Goal: Transaction & Acquisition: Download file/media

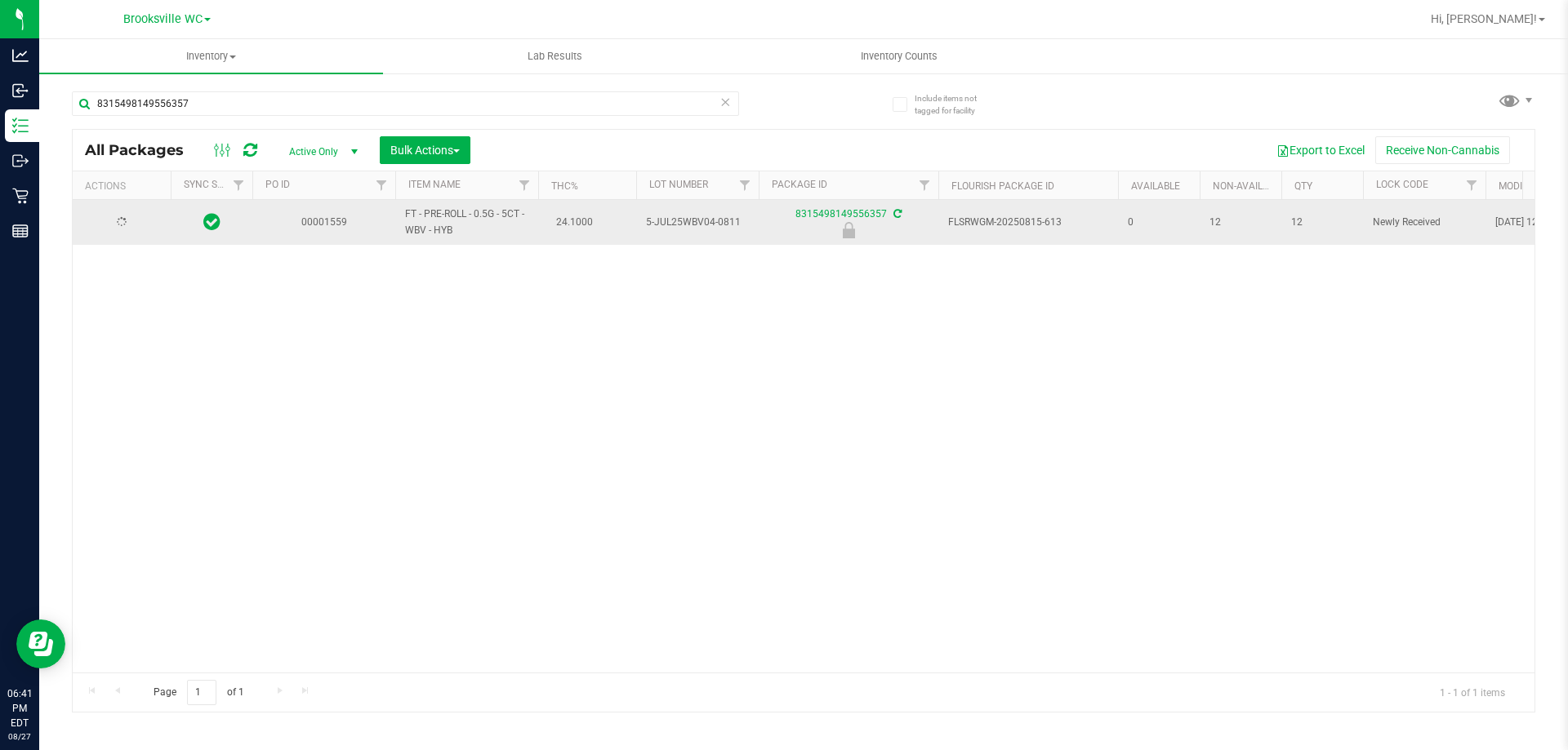
type input "8315498149556357"
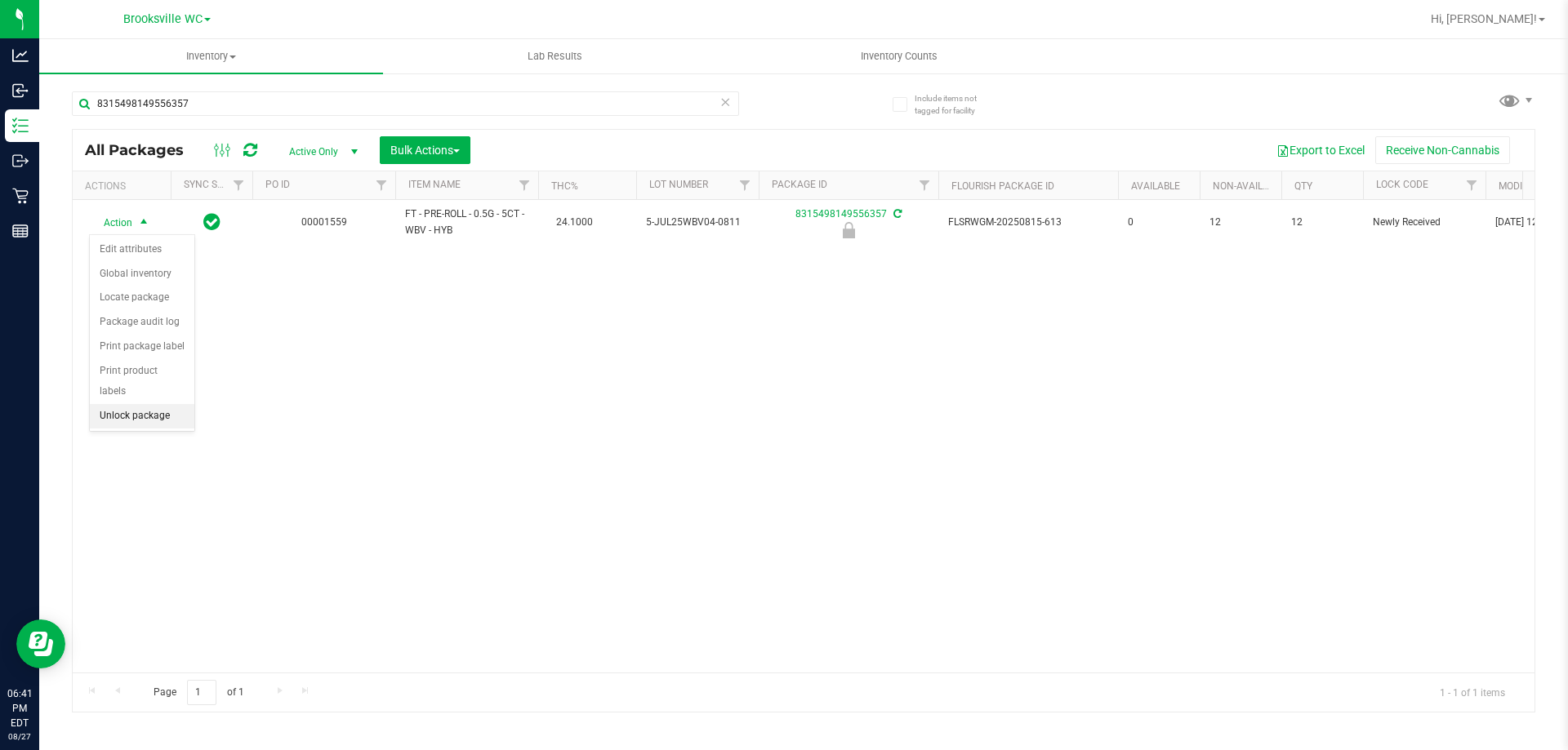
click at [151, 406] on li "Unlock package" at bounding box center [142, 416] width 105 height 24
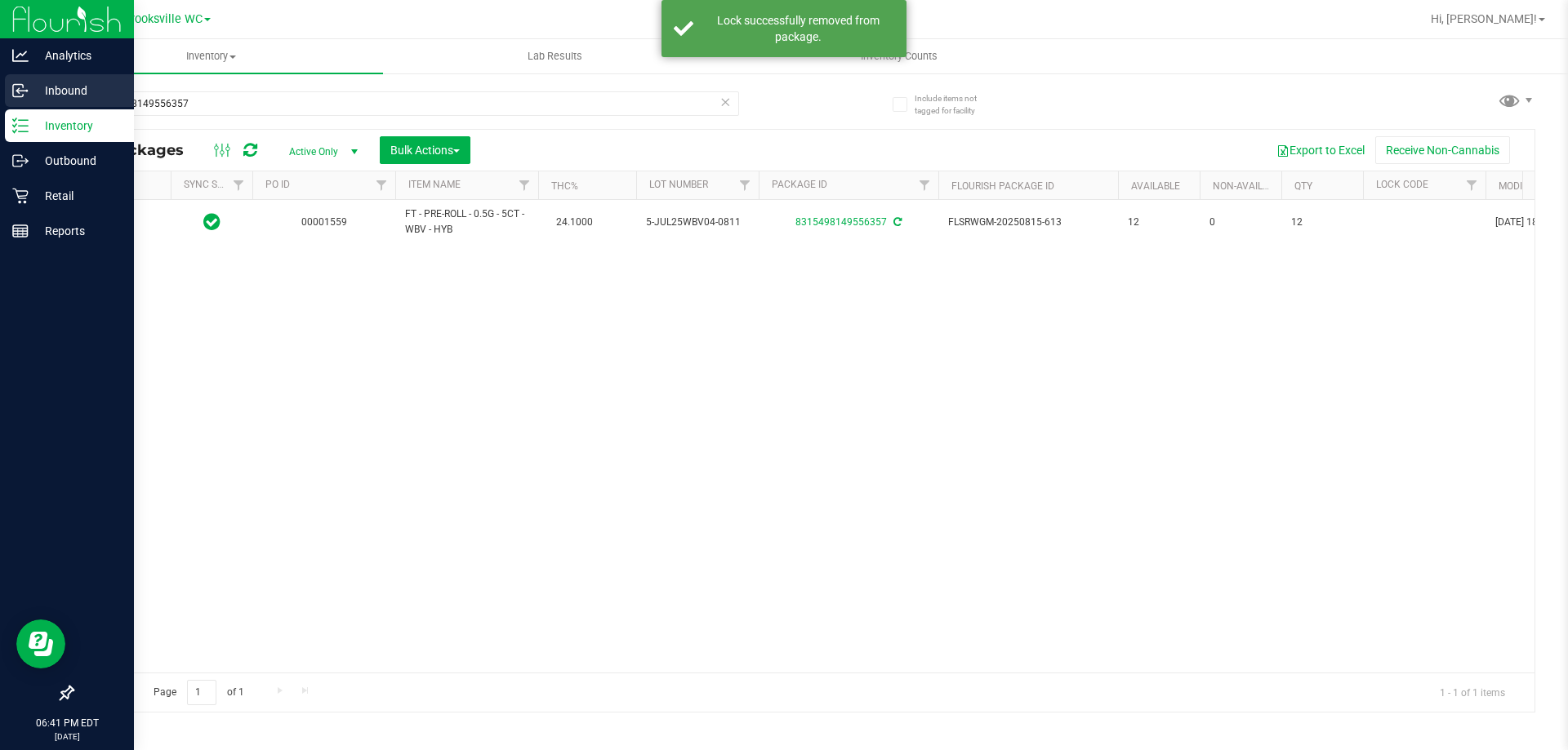
click at [36, 90] on p "Inbound" at bounding box center [77, 90] width 98 height 20
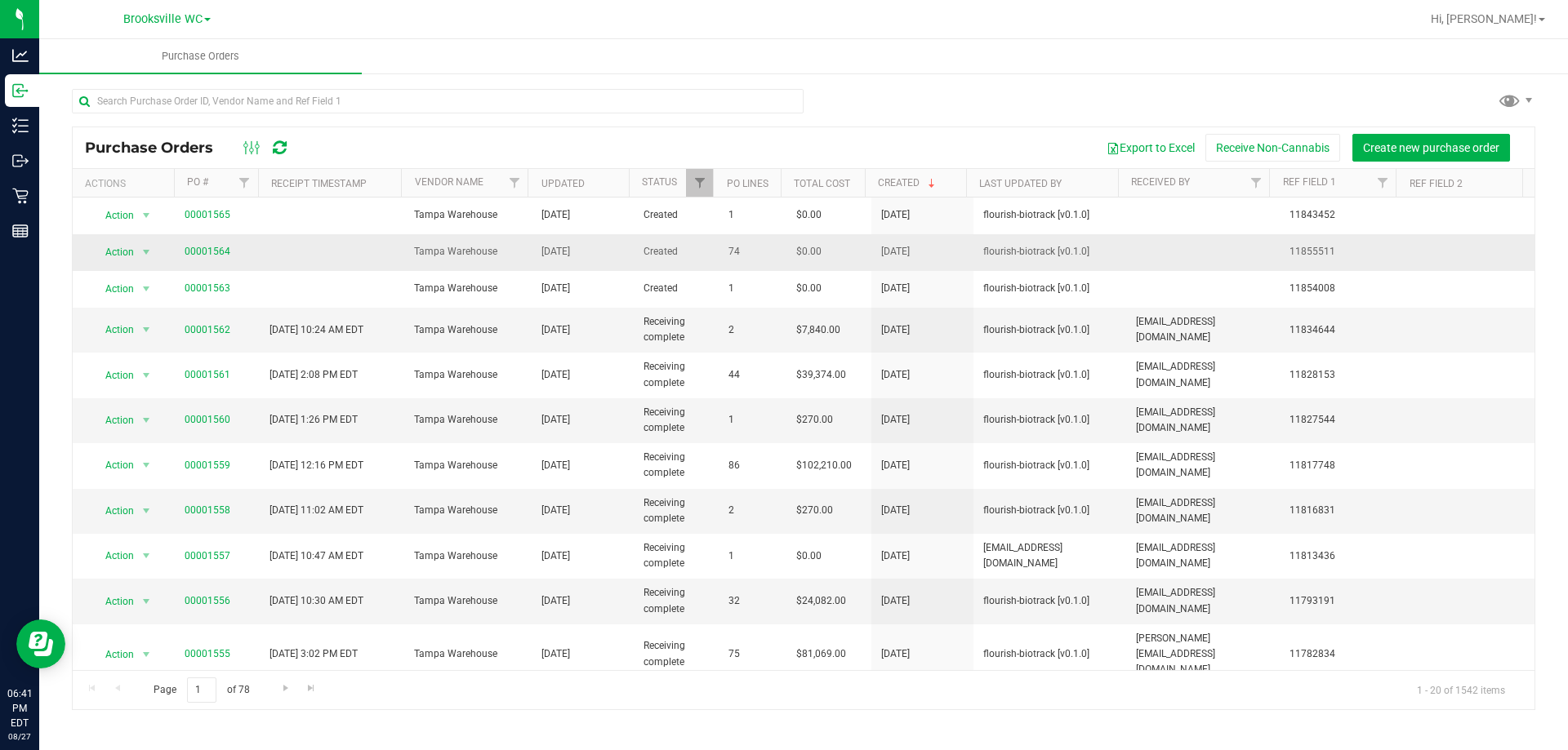
click at [203, 259] on span "00001564" at bounding box center [207, 252] width 46 height 16
click at [204, 253] on link "00001564" at bounding box center [207, 251] width 46 height 11
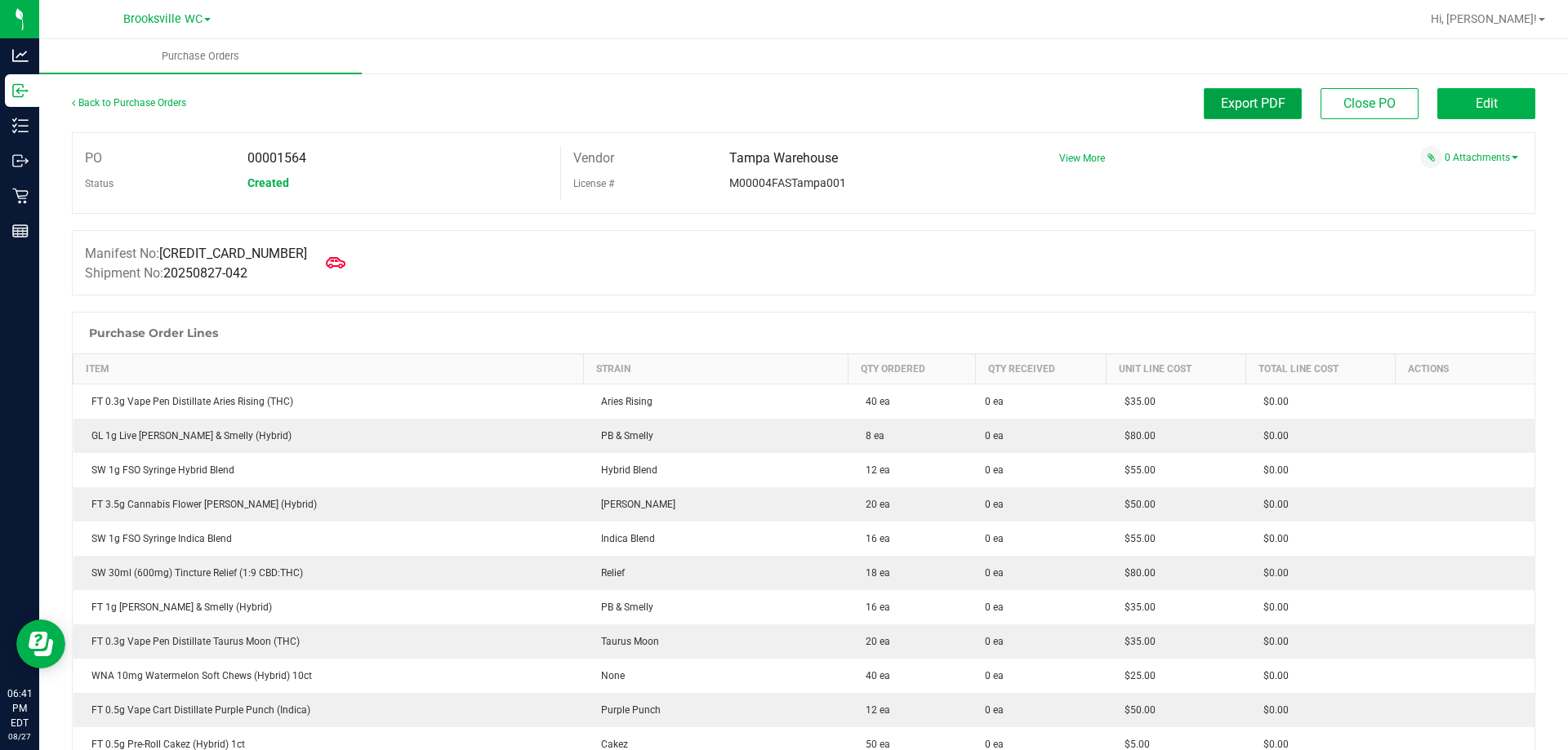
click at [1239, 99] on span "Export PDF" at bounding box center [1253, 103] width 65 height 16
click at [131, 101] on link "Back to Purchase Orders" at bounding box center [129, 102] width 114 height 11
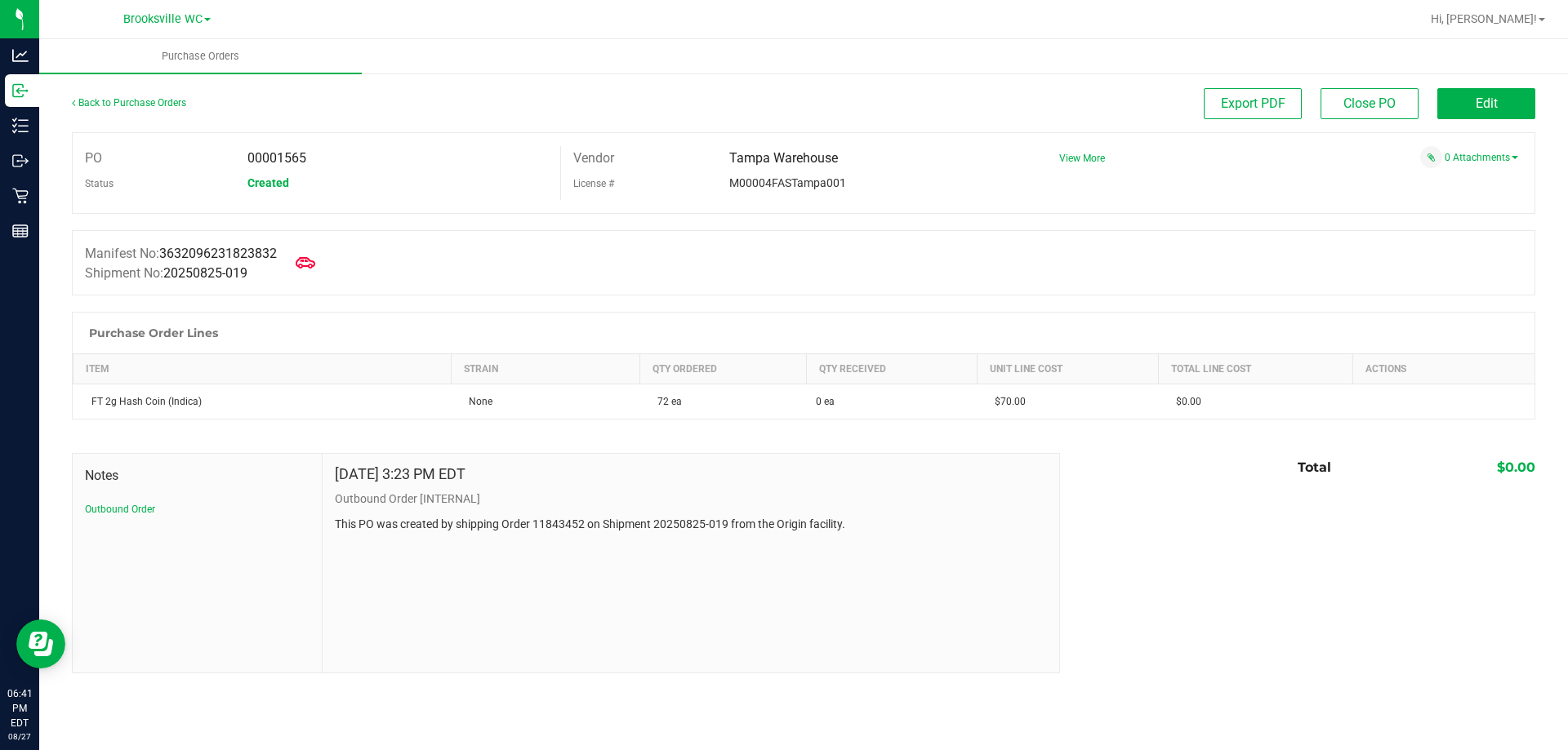
click at [172, 109] on div "Back to Purchase Orders" at bounding box center [254, 103] width 366 height 29
click at [159, 21] on span "Brooksville WC" at bounding box center [163, 19] width 80 height 15
click at [185, 20] on span "Brooksville WC" at bounding box center [163, 19] width 80 height 15
